Goal: Contribute content: Add original content to the website for others to see

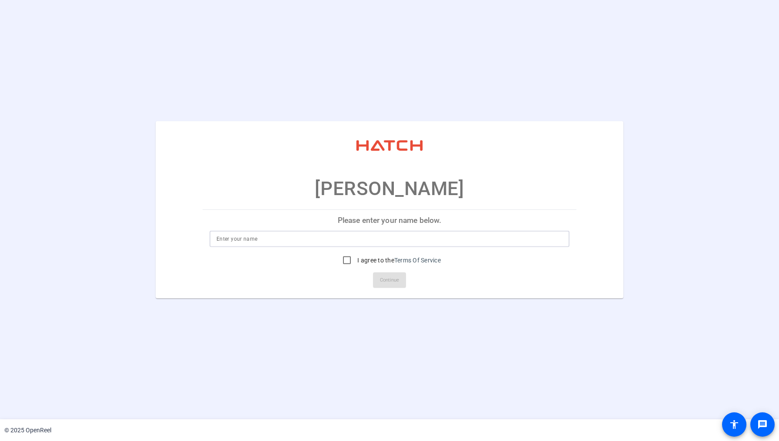
click at [387, 240] on input at bounding box center [390, 239] width 346 height 10
type input "[PERSON_NAME]"
click at [345, 259] on input "I agree to the Terms Of Service" at bounding box center [346, 260] width 17 height 17
checkbox input "true"
click at [382, 282] on span "Continue" at bounding box center [389, 280] width 19 height 13
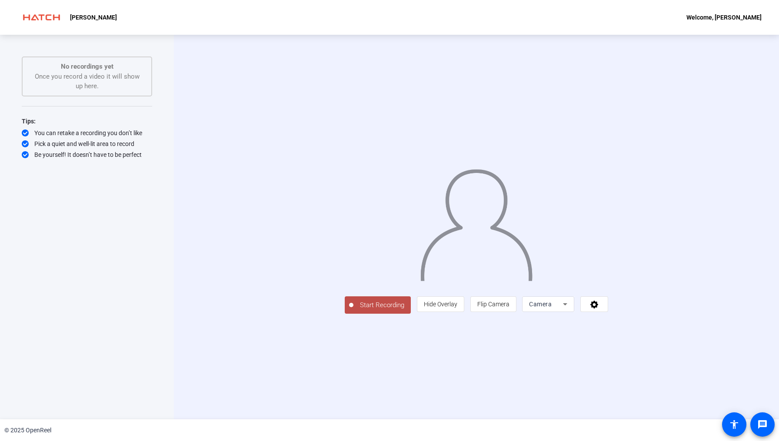
click at [570, 310] on icon at bounding box center [565, 304] width 10 height 10
click at [717, 365] on div at bounding box center [389, 220] width 779 height 441
click at [598, 309] on icon at bounding box center [594, 305] width 8 height 8
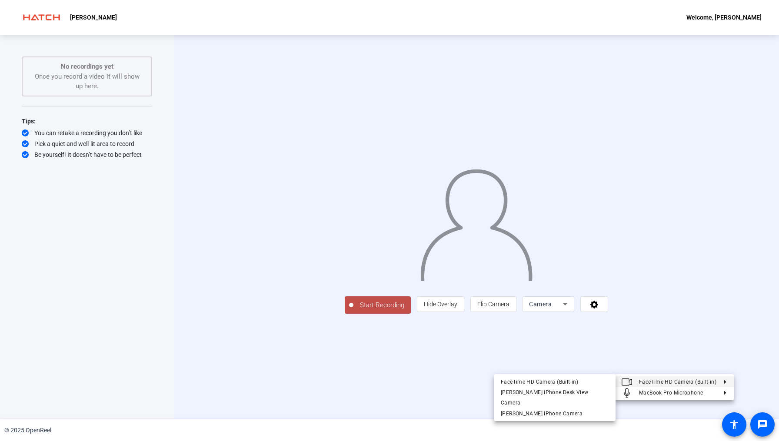
click at [560, 363] on div at bounding box center [389, 220] width 779 height 441
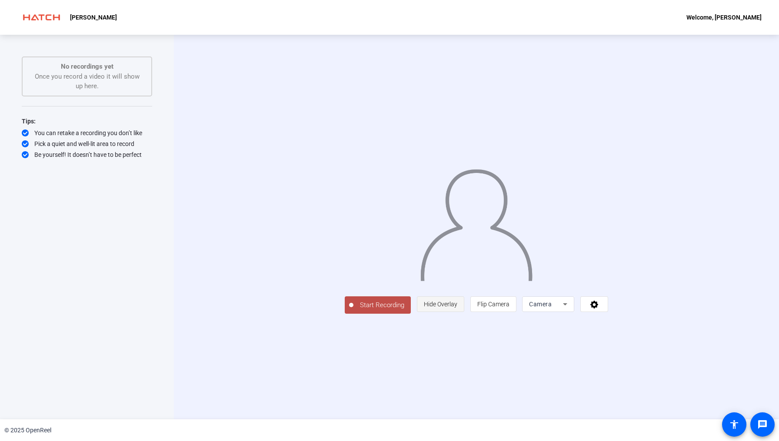
click at [457, 308] on span "Hide Overlay" at bounding box center [440, 304] width 33 height 7
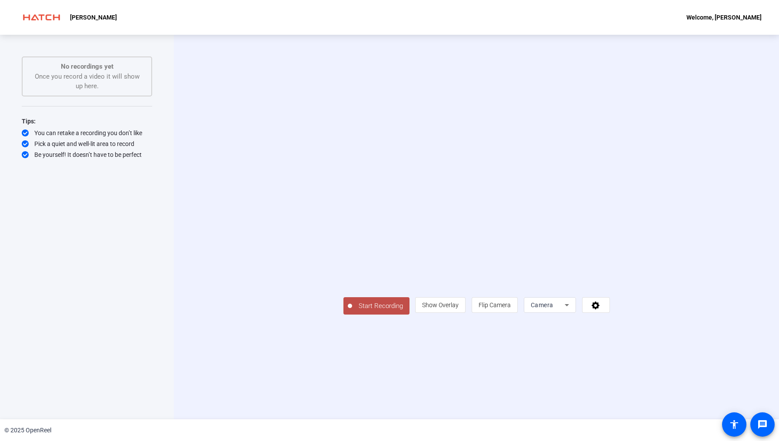
click at [352, 311] on span "Start Recording" at bounding box center [380, 306] width 57 height 10
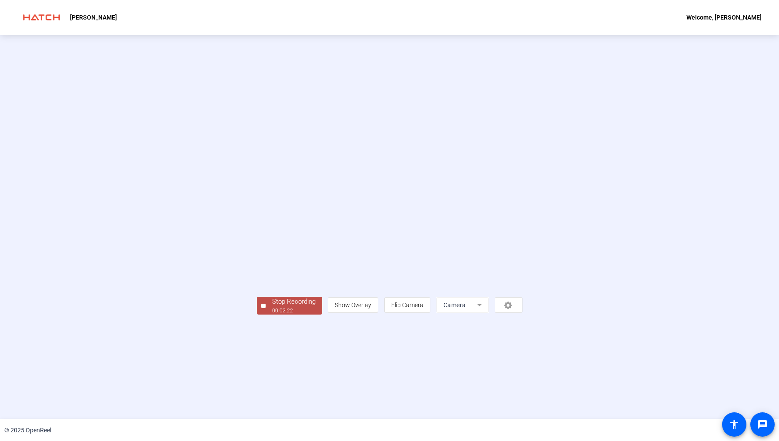
click at [272, 315] on div "00:02:22" at bounding box center [293, 311] width 43 height 8
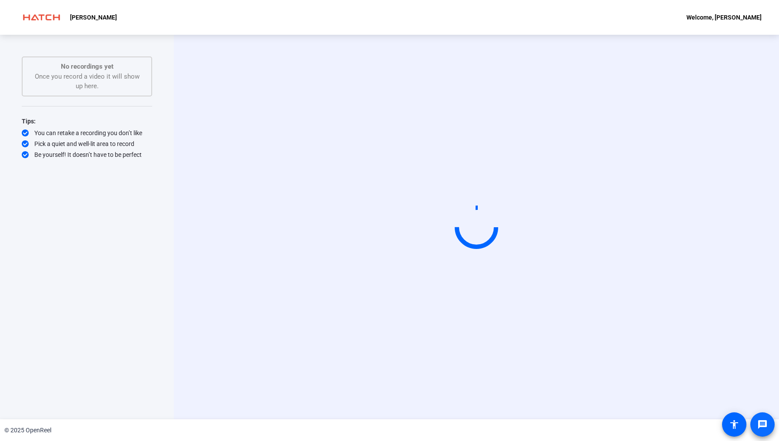
click at [760, 419] on span at bounding box center [762, 424] width 21 height 21
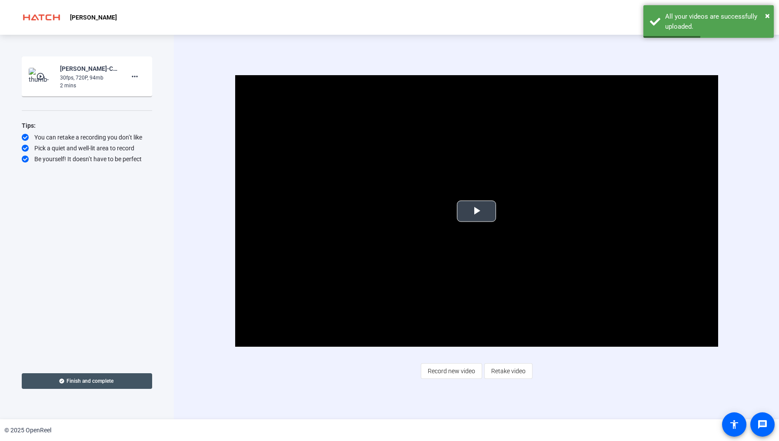
click at [477, 211] on span "Video Player" at bounding box center [477, 211] width 0 height 0
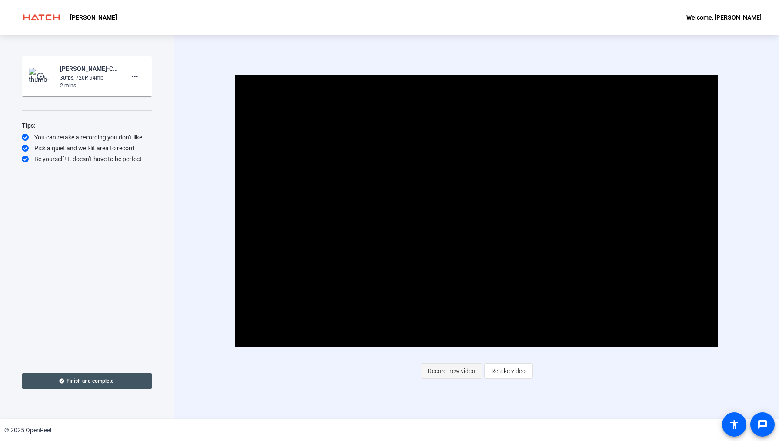
click at [452, 371] on span "Record new video" at bounding box center [451, 371] width 47 height 17
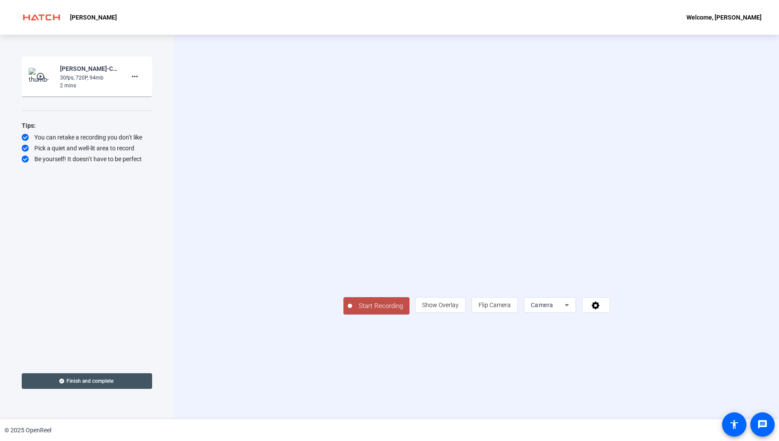
click at [352, 311] on span "Start Recording" at bounding box center [380, 306] width 57 height 10
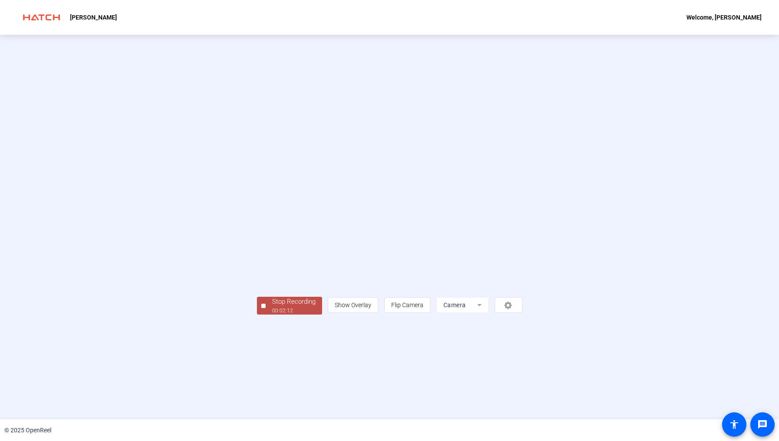
click at [272, 307] on div "Stop Recording" at bounding box center [293, 302] width 43 height 10
